Goal: Navigation & Orientation: Find specific page/section

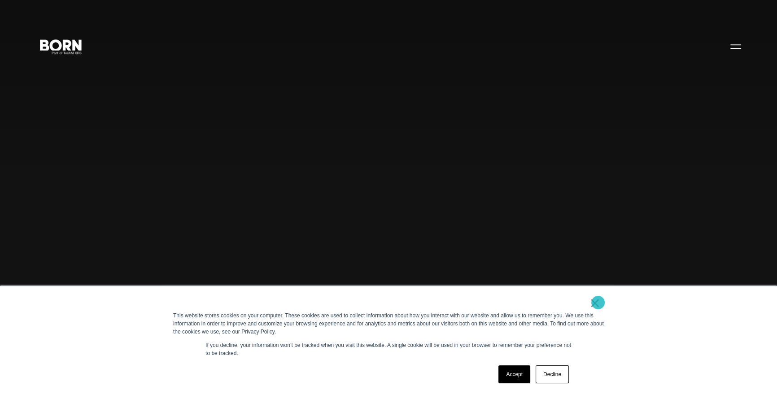
click at [598, 302] on link "×" at bounding box center [594, 303] width 11 height 8
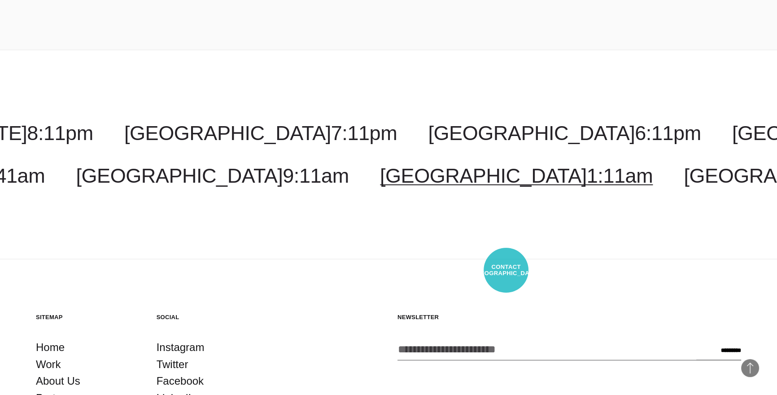
scroll to position [2757, 0]
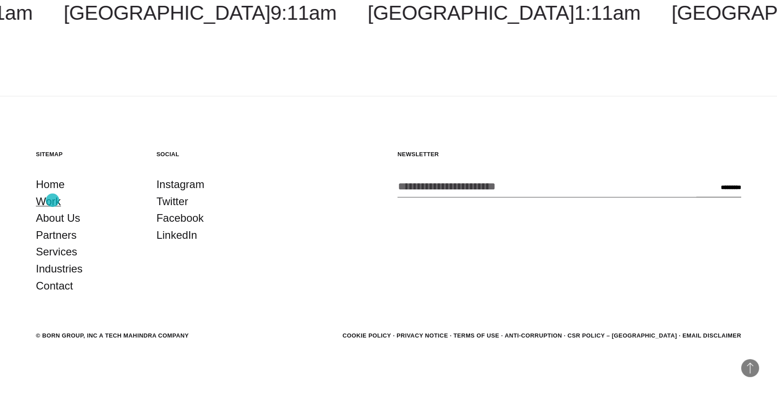
click at [52, 200] on link "Work" at bounding box center [48, 201] width 25 height 17
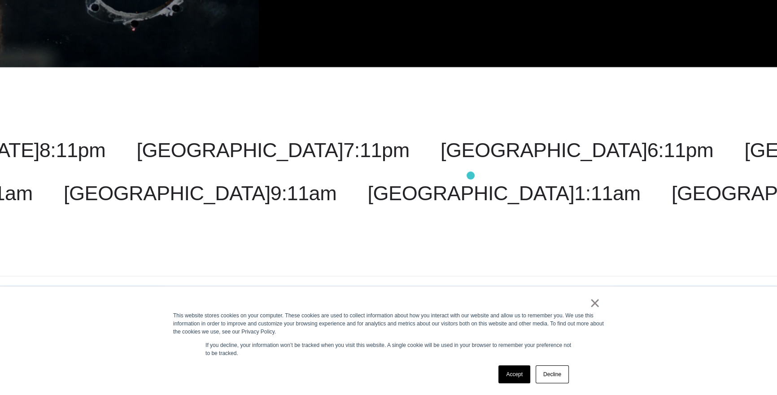
scroll to position [3058, 0]
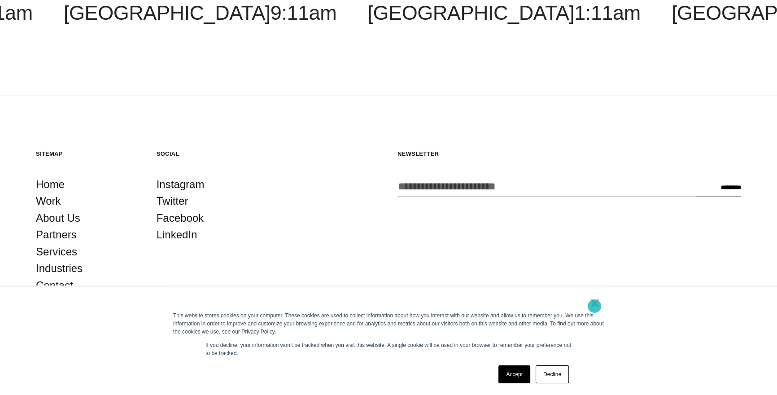
click at [594, 306] on link "×" at bounding box center [594, 303] width 11 height 8
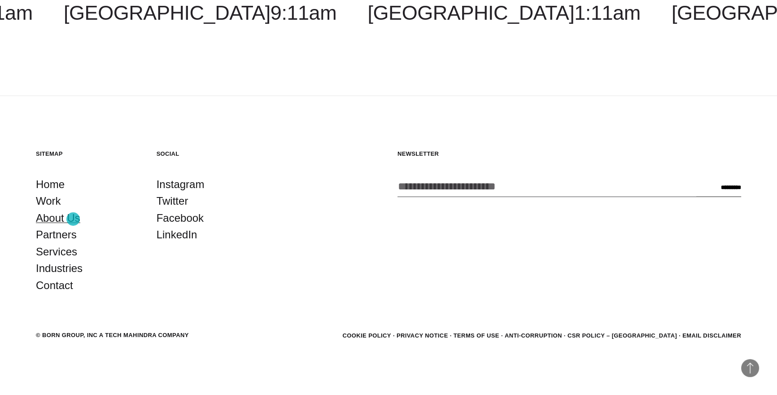
click at [73, 219] on link "About Us" at bounding box center [58, 217] width 44 height 17
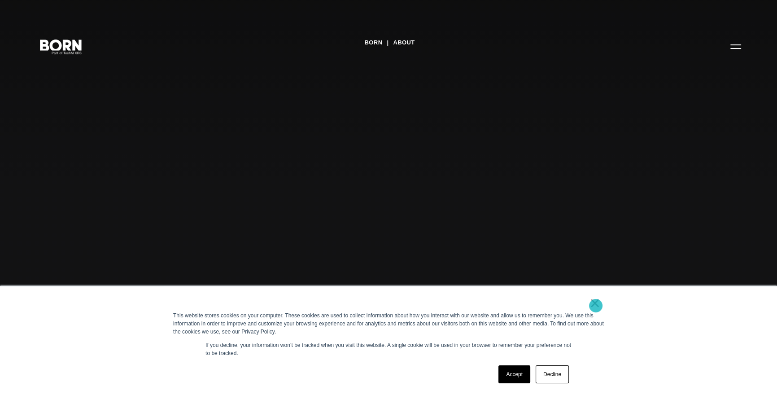
click at [596, 305] on link "×" at bounding box center [594, 303] width 11 height 8
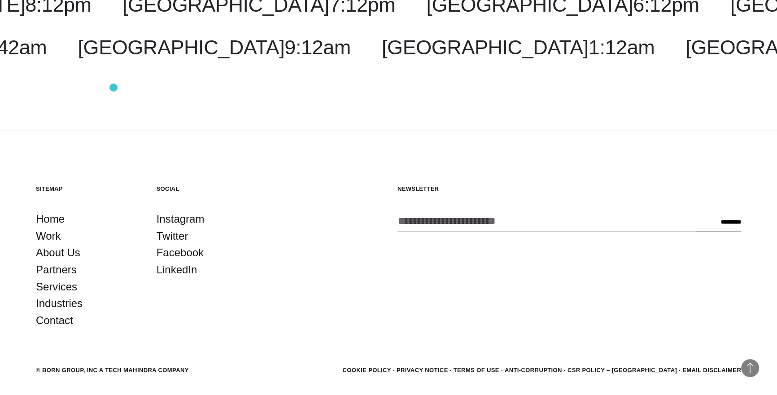
scroll to position [3313, 0]
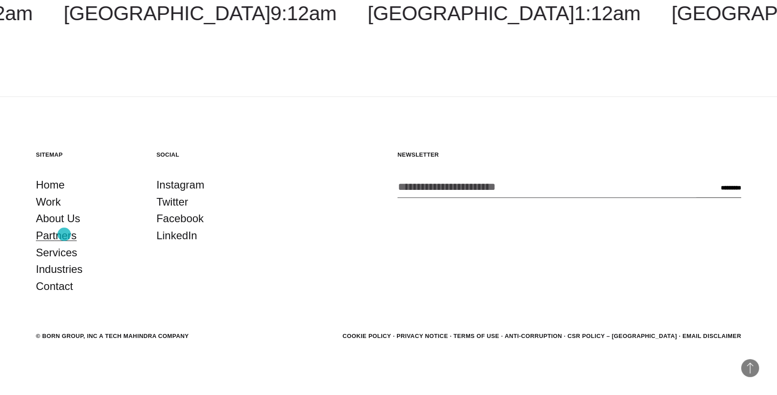
click at [64, 234] on link "Partners" at bounding box center [56, 235] width 41 height 17
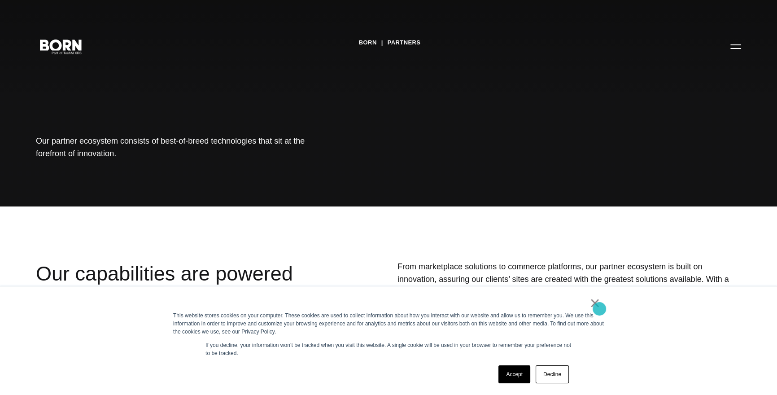
click at [597, 307] on link "×" at bounding box center [594, 303] width 11 height 8
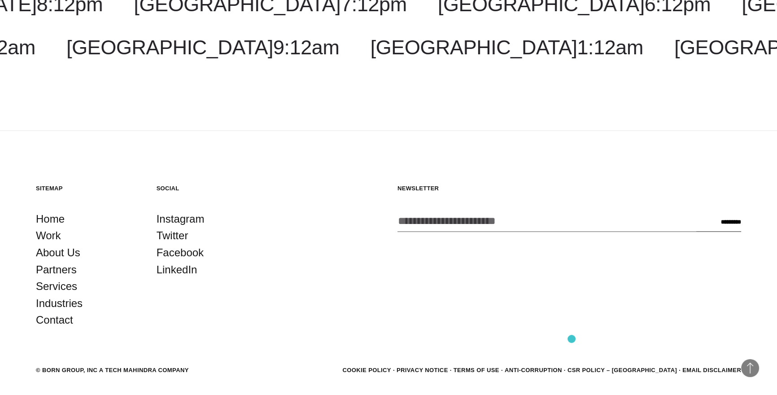
scroll to position [1673, 0]
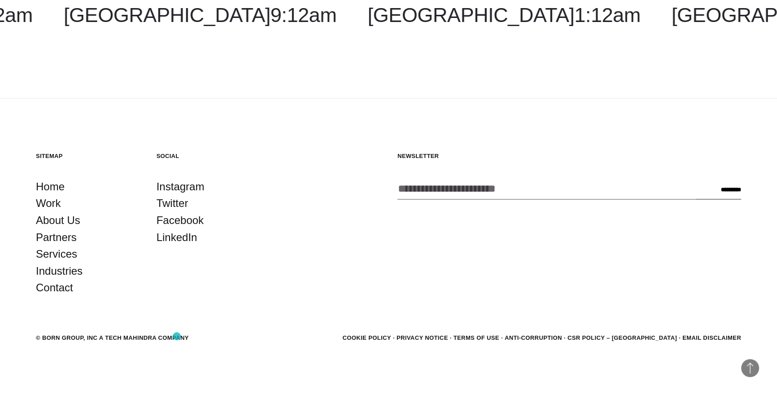
click at [177, 336] on div "© BORN GROUP, INC A Tech Mahindra Company" at bounding box center [112, 337] width 153 height 9
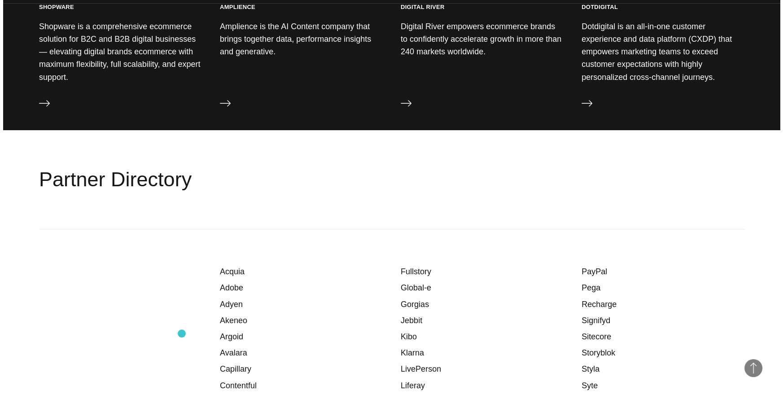
scroll to position [0, 0]
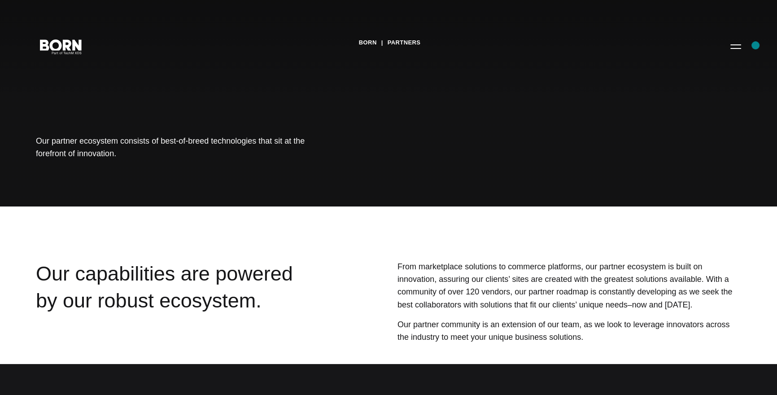
click at [755, 45] on div "BORN Partners Our partner ecosystem consists of best-of-breed technologies that…" at bounding box center [388, 103] width 777 height 206
click at [737, 43] on button "Primary Menu" at bounding box center [736, 46] width 22 height 19
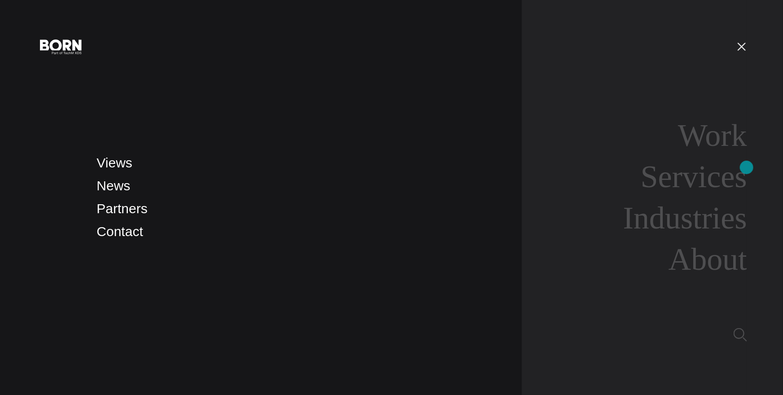
click at [747, 167] on nav "Work Services Industries About" at bounding box center [634, 197] width 225 height 395
click at [728, 176] on link "Services" at bounding box center [694, 176] width 106 height 35
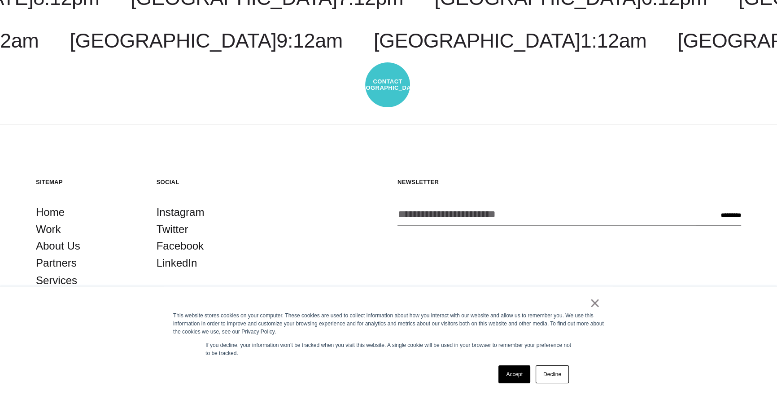
scroll to position [1886, 0]
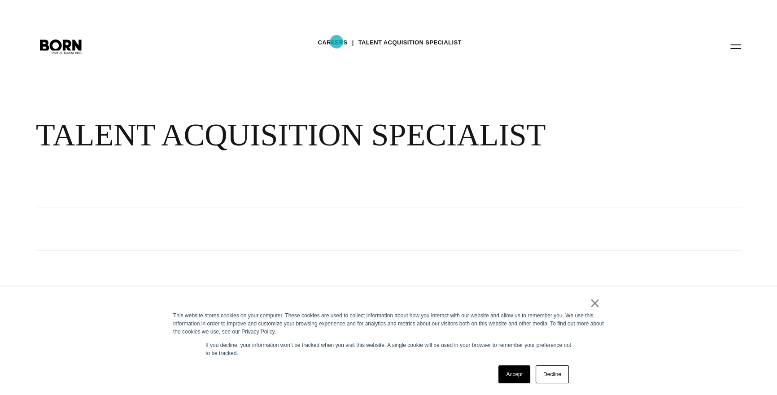
click at [336, 42] on link "Careers" at bounding box center [333, 42] width 30 height 13
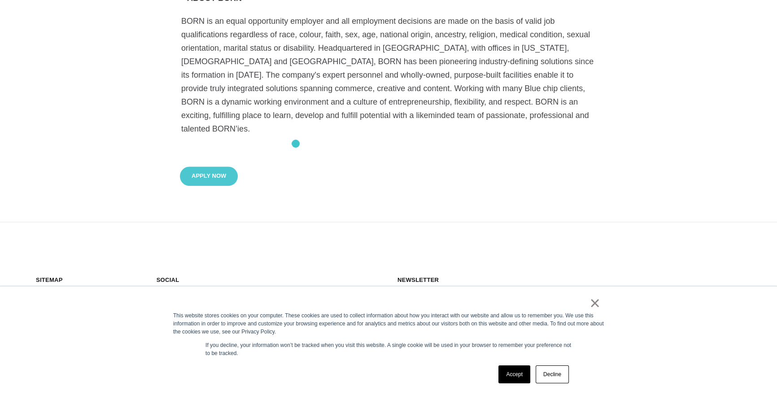
scroll to position [884, 0]
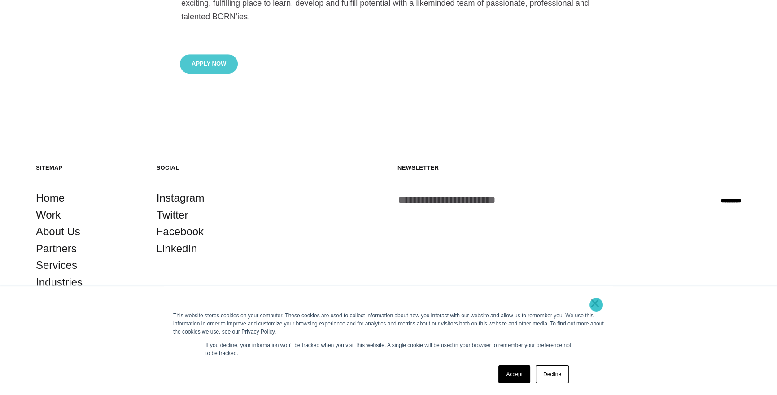
click at [596, 305] on link "×" at bounding box center [594, 303] width 11 height 8
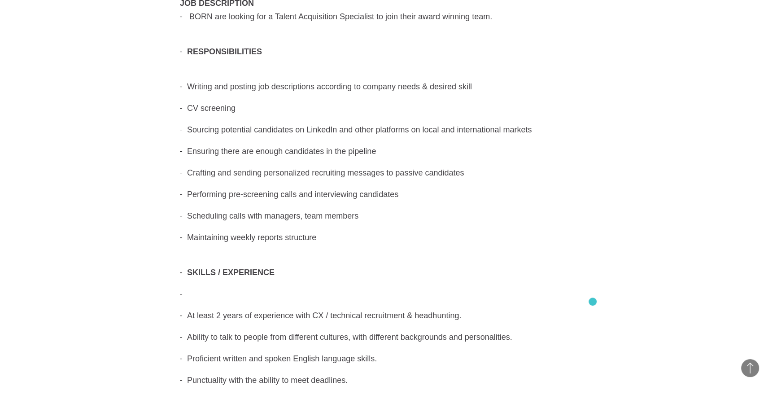
scroll to position [0, 0]
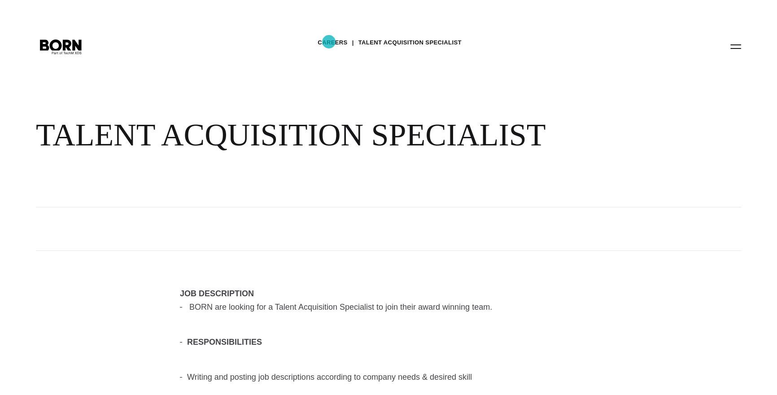
click at [329, 42] on link "Careers" at bounding box center [333, 42] width 30 height 13
